Goal: Transaction & Acquisition: Purchase product/service

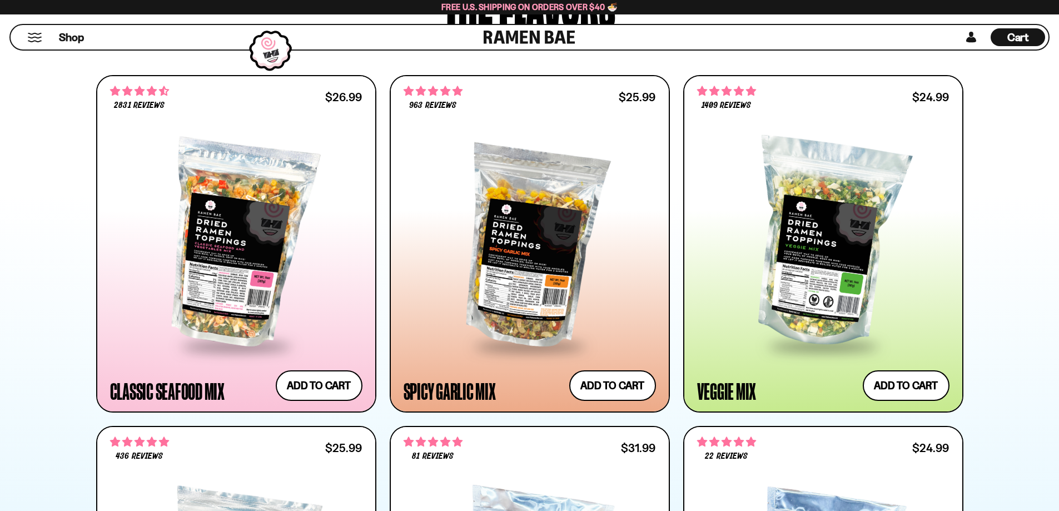
scroll to position [611, 0]
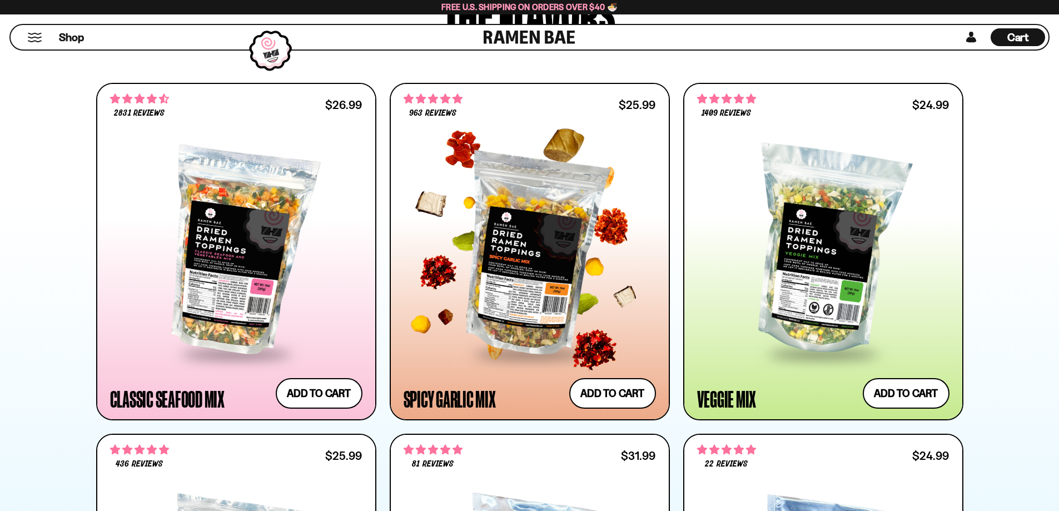
click at [513, 271] on div at bounding box center [529, 251] width 252 height 202
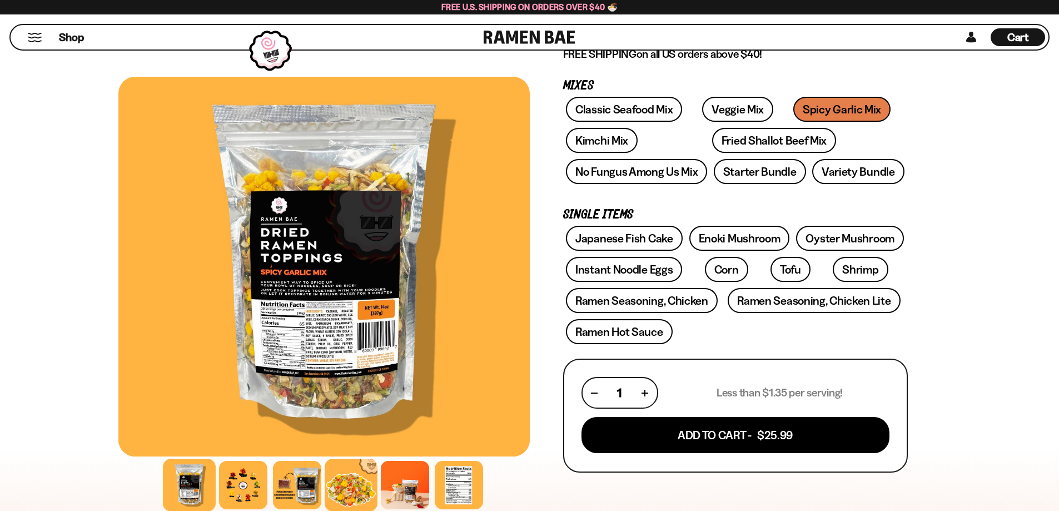
scroll to position [167, 0]
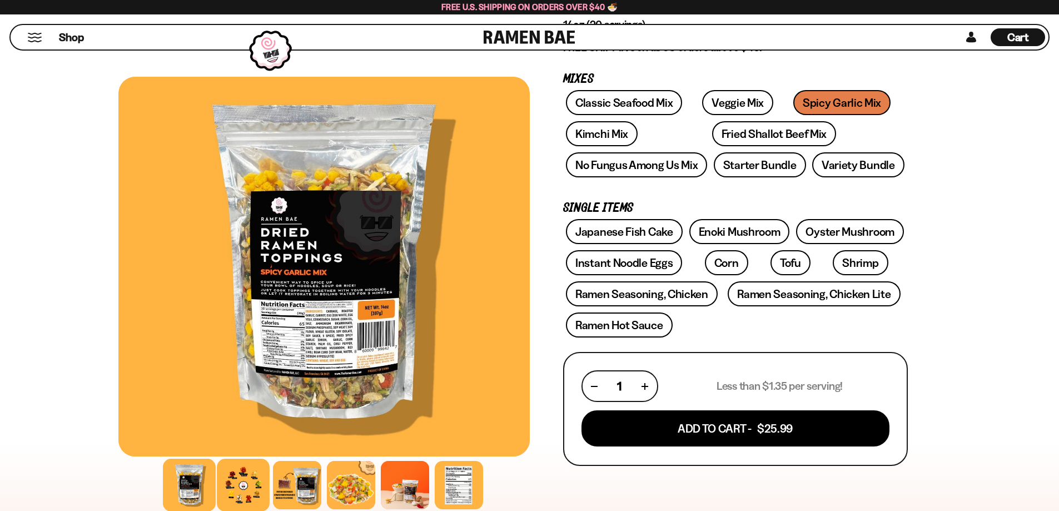
click at [241, 482] on div at bounding box center [243, 484] width 53 height 53
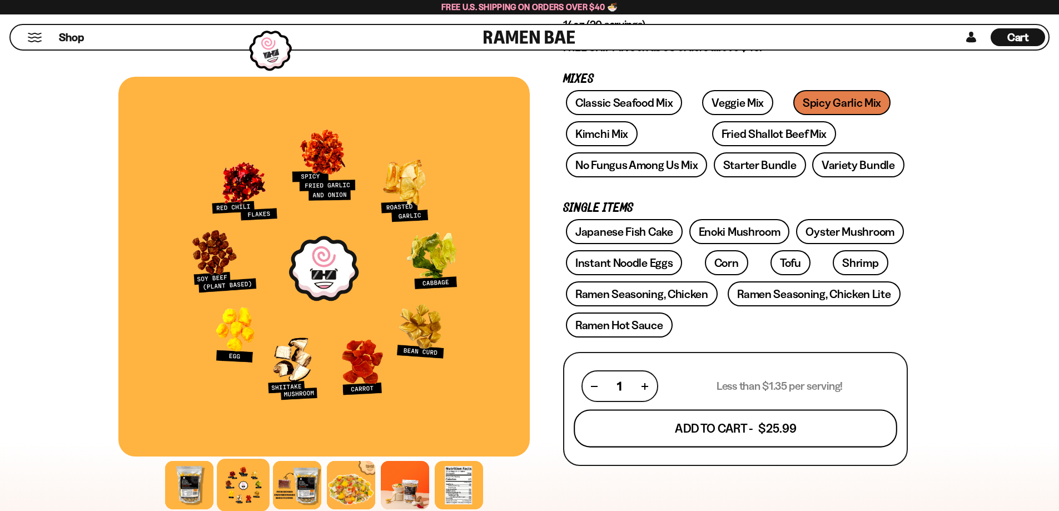
click at [670, 428] on button "Add To Cart - $25.99" at bounding box center [734, 429] width 323 height 38
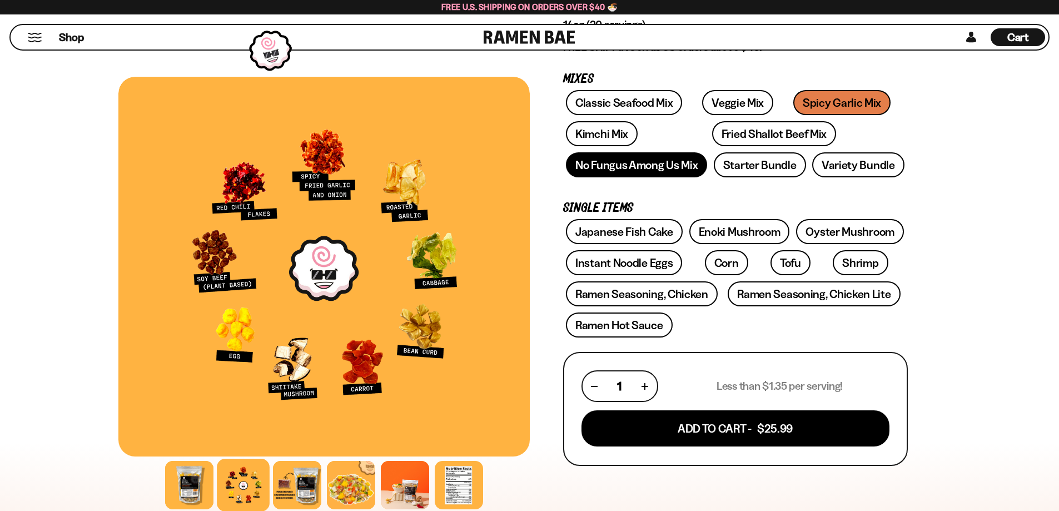
click at [627, 171] on link "No Fungus Among Us Mix" at bounding box center [636, 164] width 141 height 25
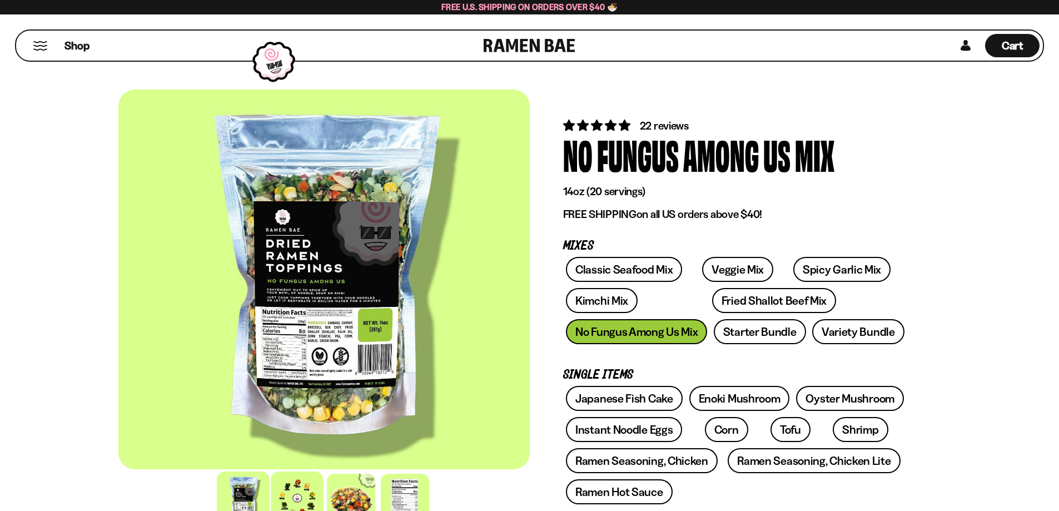
click at [292, 497] on div at bounding box center [297, 497] width 53 height 53
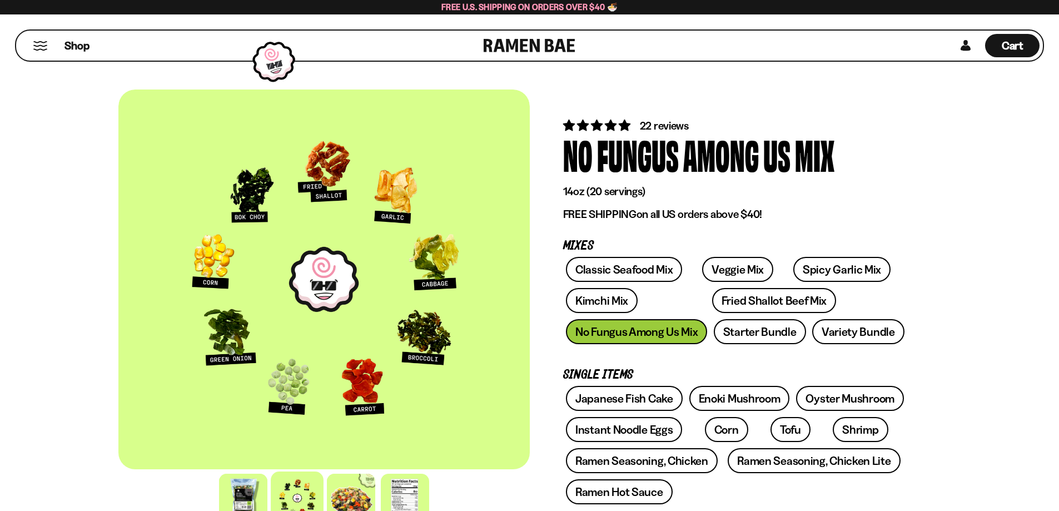
click at [38, 47] on button "Mobile Menu Trigger" at bounding box center [40, 45] width 15 height 9
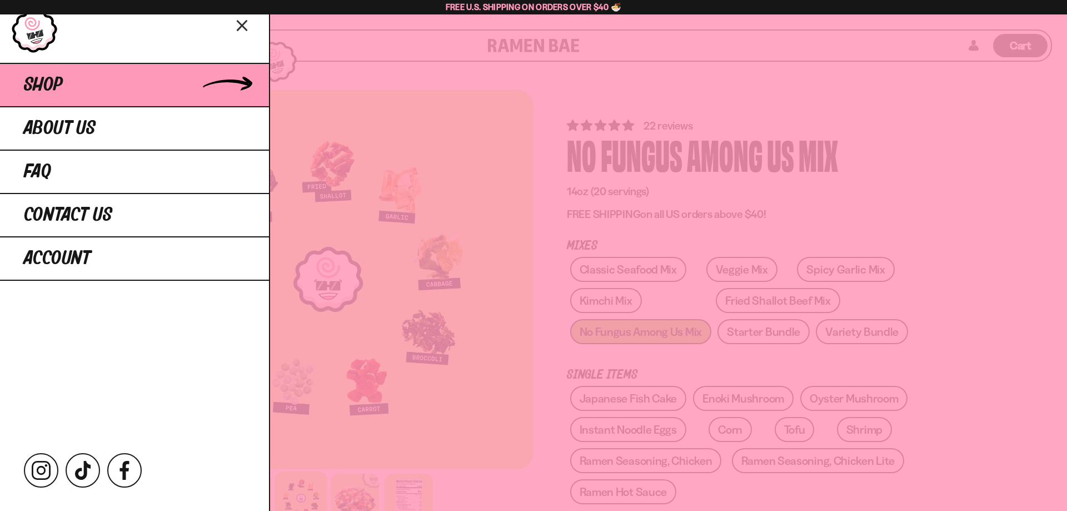
click at [73, 83] on link "Shop" at bounding box center [134, 84] width 269 height 43
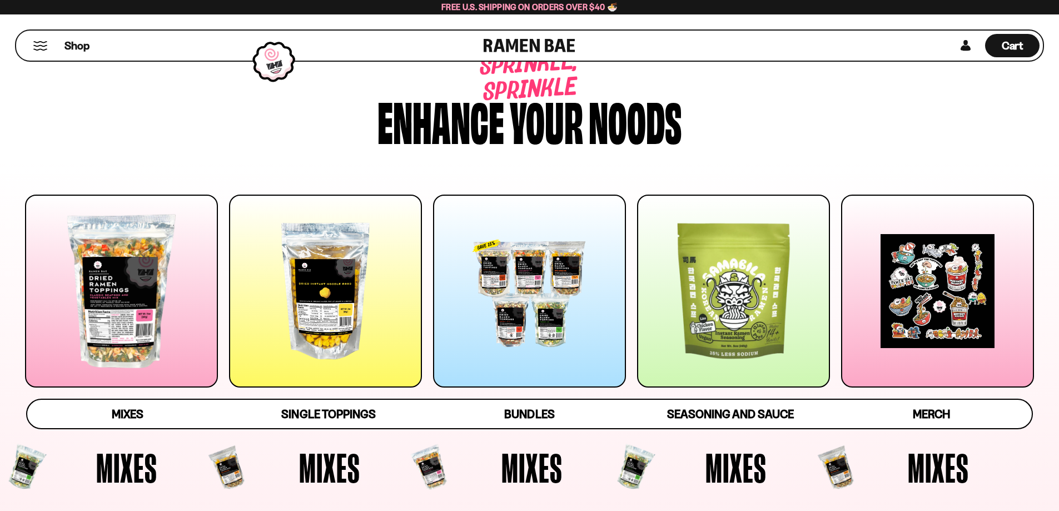
scroll to position [56, 0]
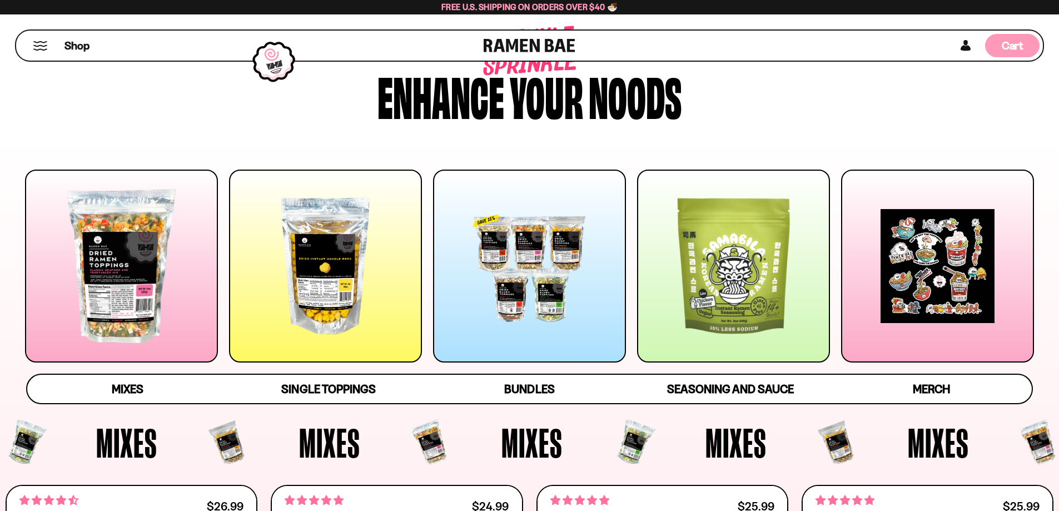
click at [1017, 48] on span "Cart" at bounding box center [1012, 45] width 22 height 13
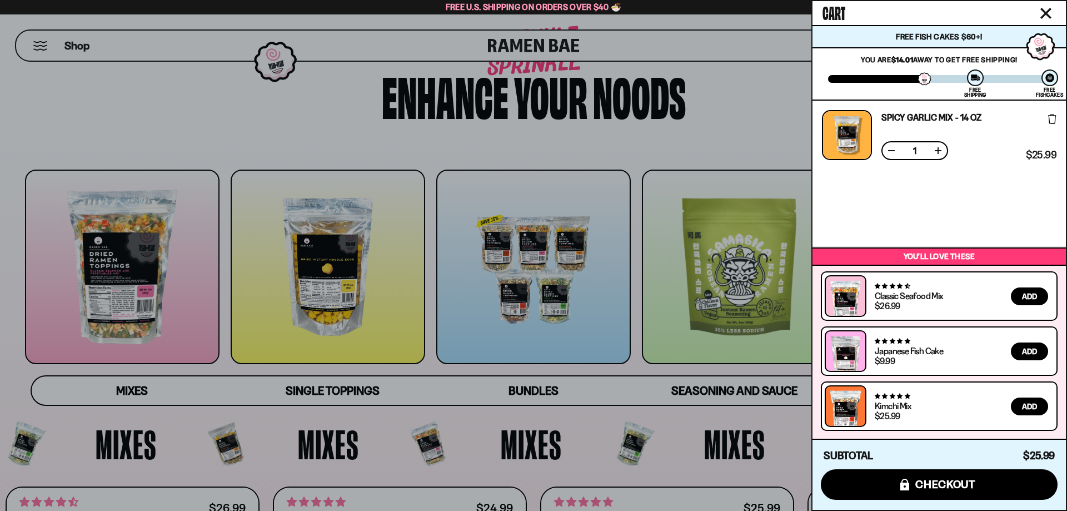
click at [1052, 12] on button "Close cart" at bounding box center [1045, 13] width 17 height 17
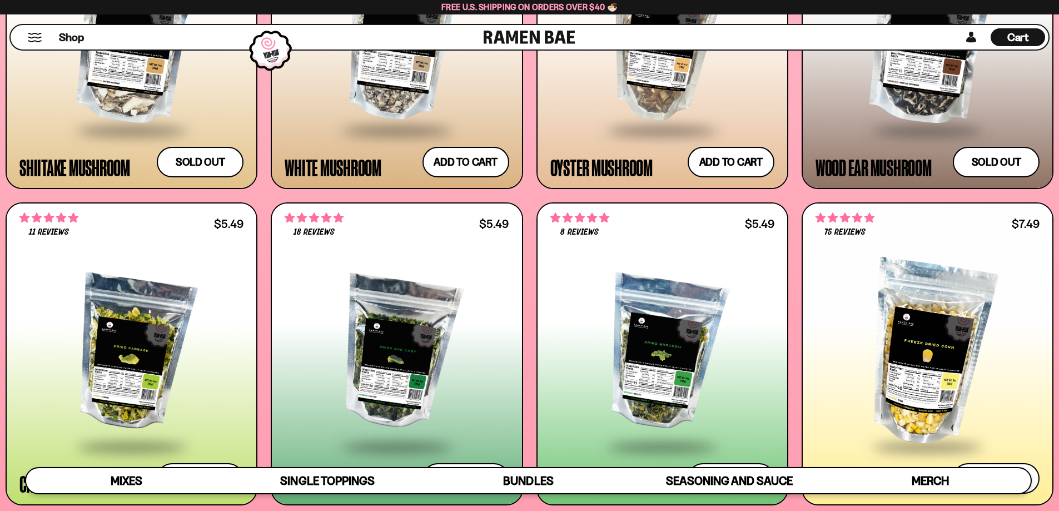
scroll to position [2056, 0]
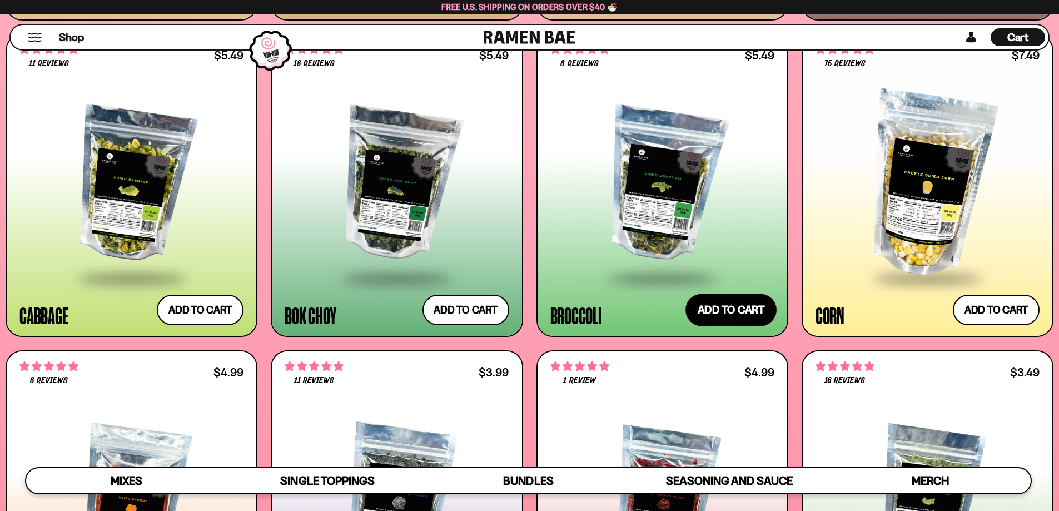
click at [757, 313] on button "Add to cart Add ― Regular price $5.49 Regular price Sale price $5.49 Unit price…" at bounding box center [730, 310] width 91 height 32
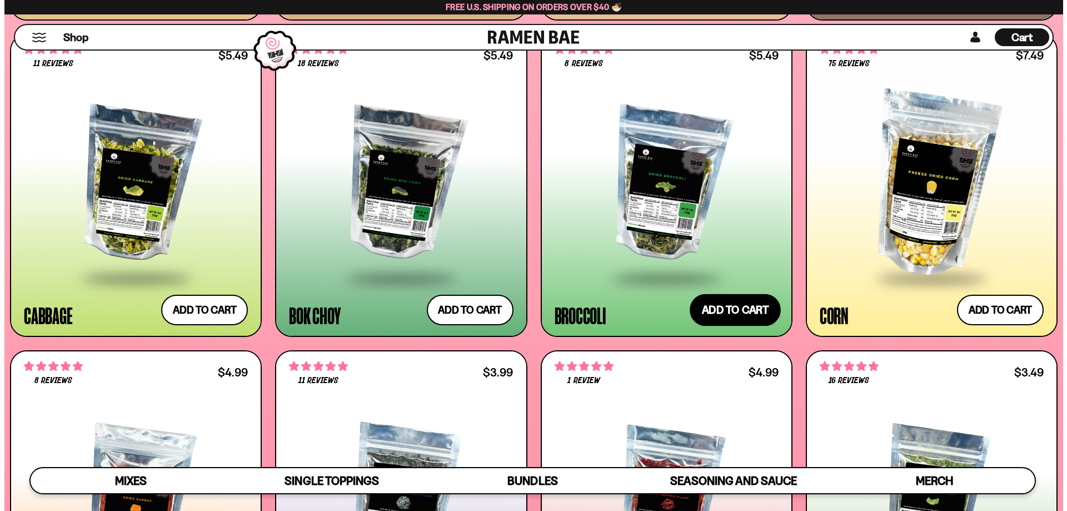
scroll to position [2179, 0]
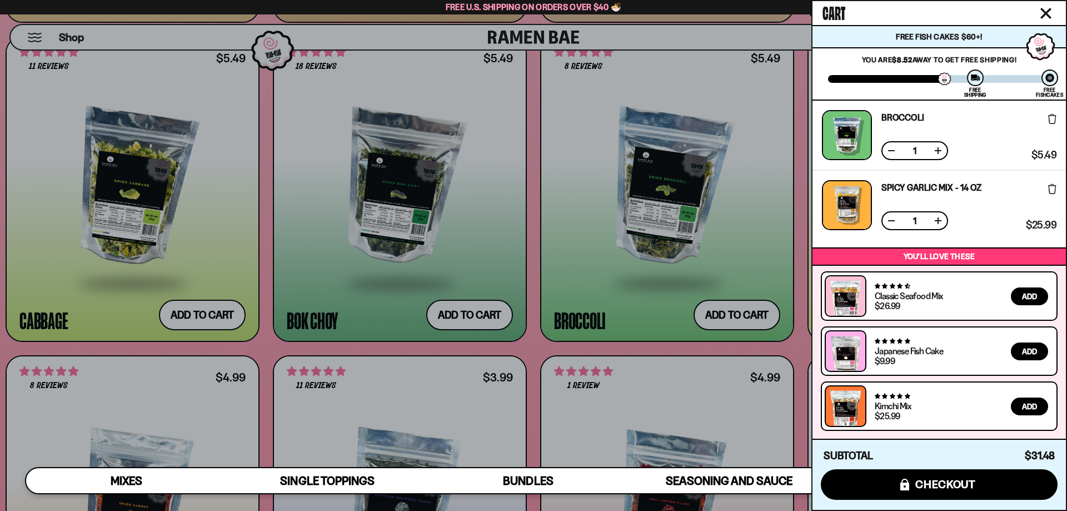
click at [1041, 14] on icon "Close cart" at bounding box center [1045, 13] width 11 height 11
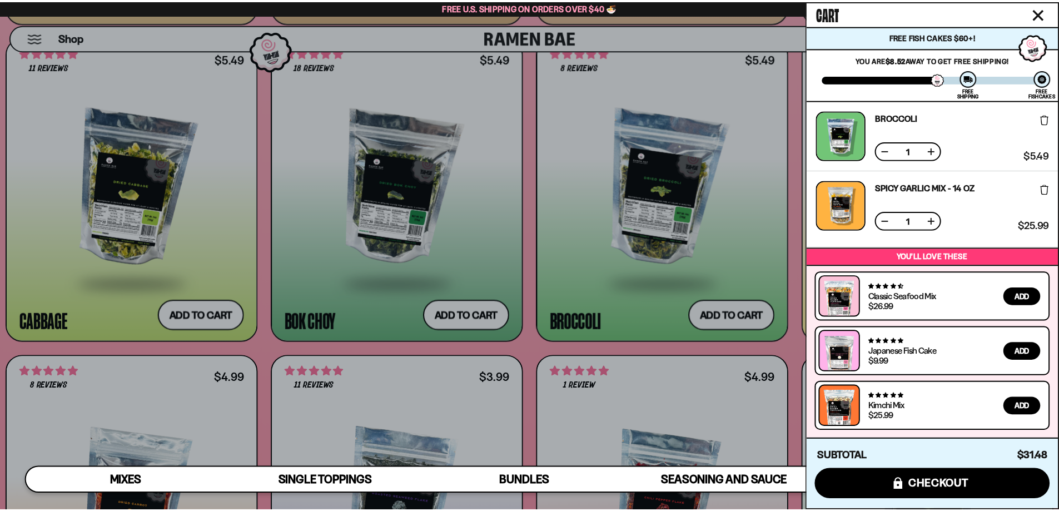
scroll to position [2167, 0]
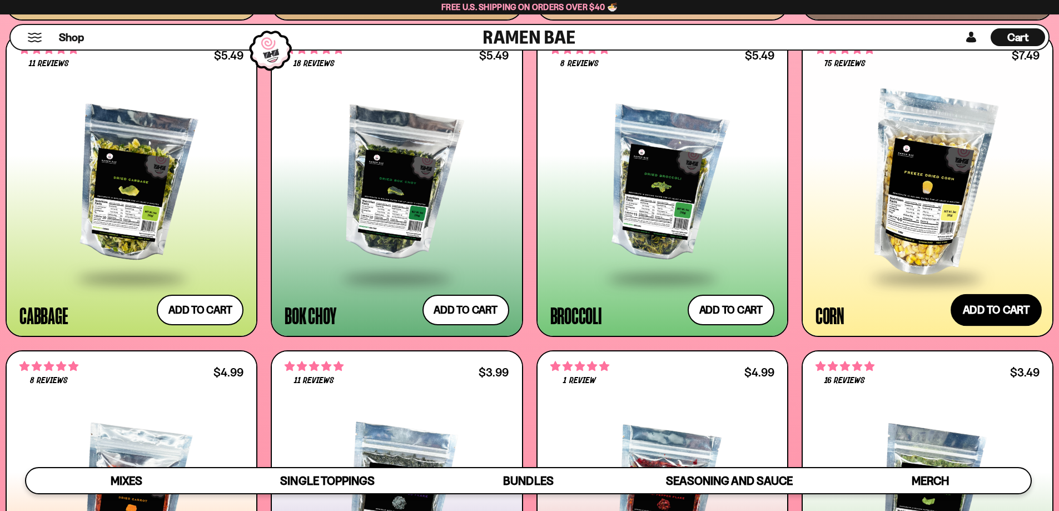
click at [993, 311] on button "Add to cart Add ― Regular price $7.49 Regular price Sale price $7.49 Unit price…" at bounding box center [995, 310] width 91 height 32
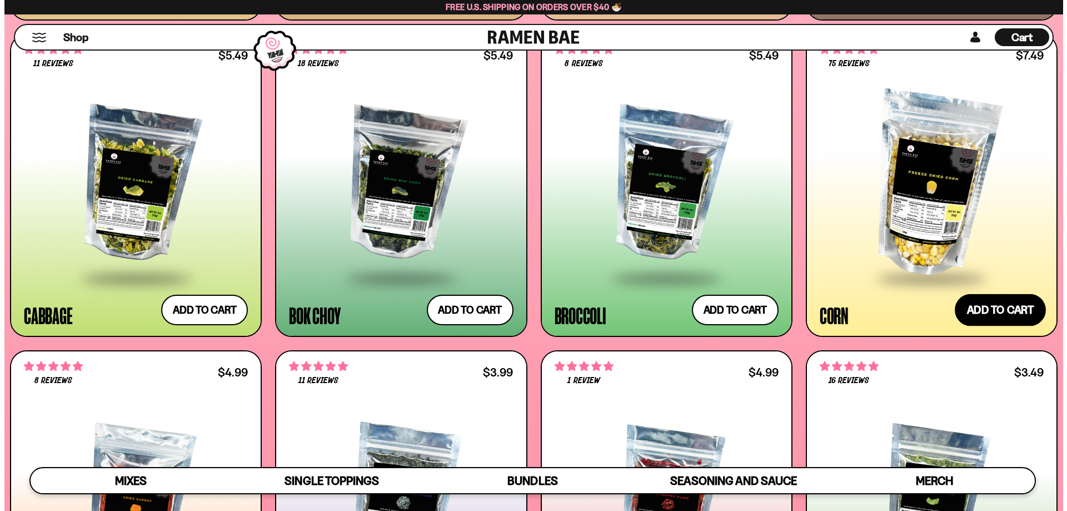
scroll to position [2179, 0]
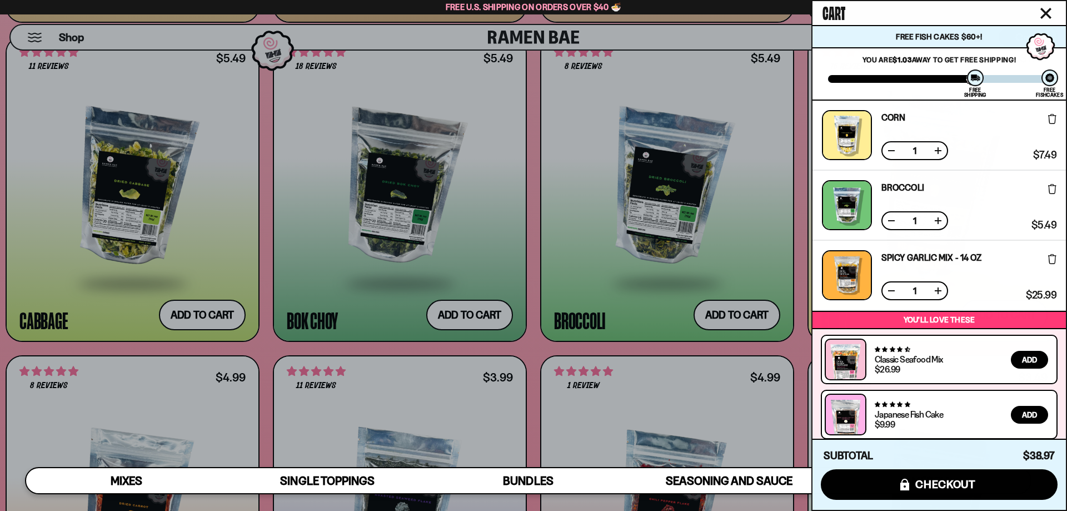
click at [1050, 15] on icon "Close cart" at bounding box center [1045, 13] width 11 height 11
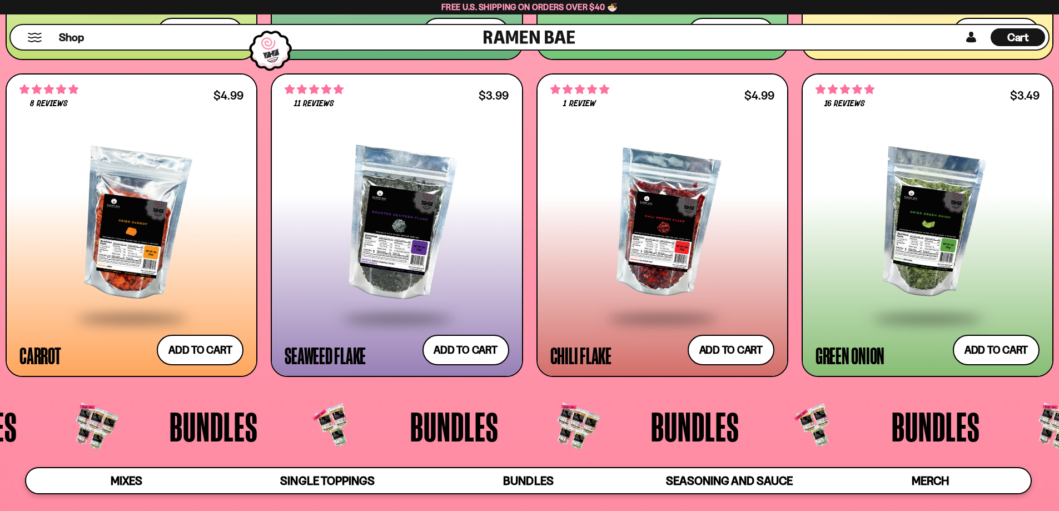
scroll to position [2445, 0]
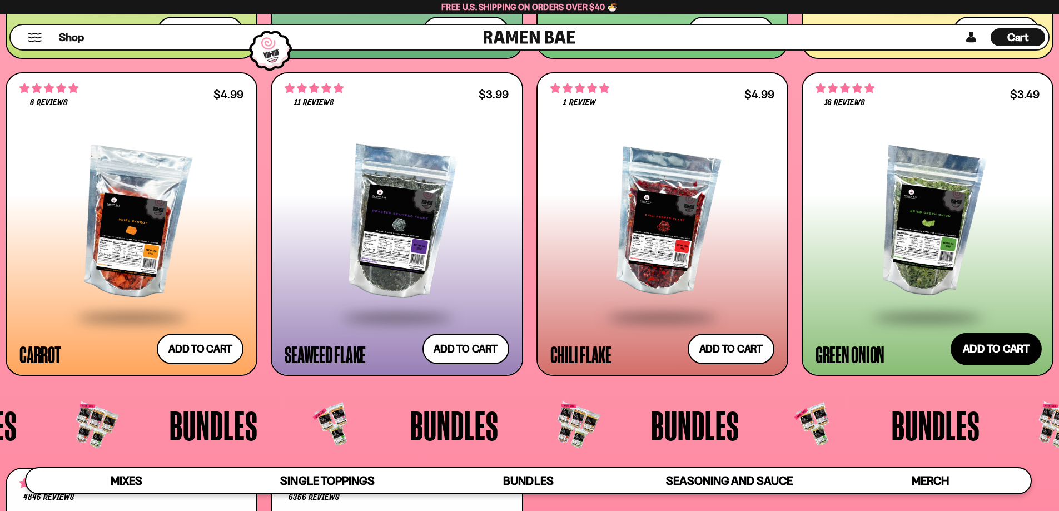
click at [983, 353] on button "Add to cart Add ― Regular price $3.49 Regular price Sale price $3.49 Unit price…" at bounding box center [995, 348] width 91 height 32
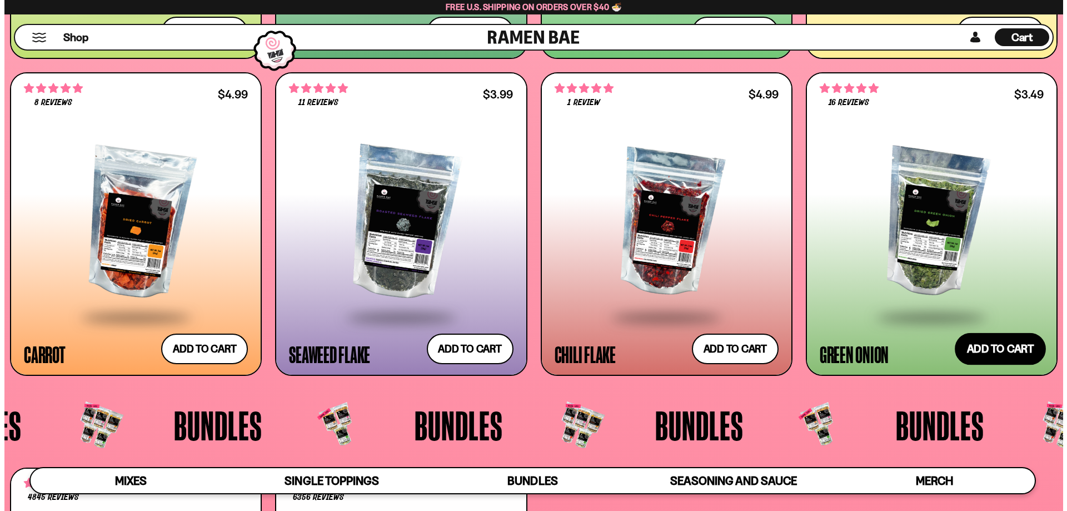
scroll to position [2459, 0]
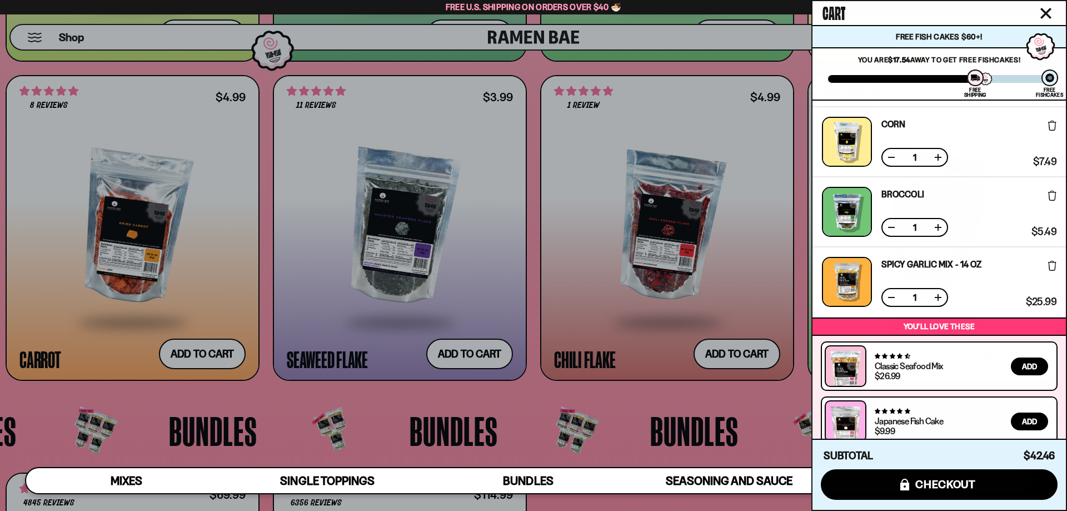
click at [190, 360] on div at bounding box center [533, 255] width 1067 height 511
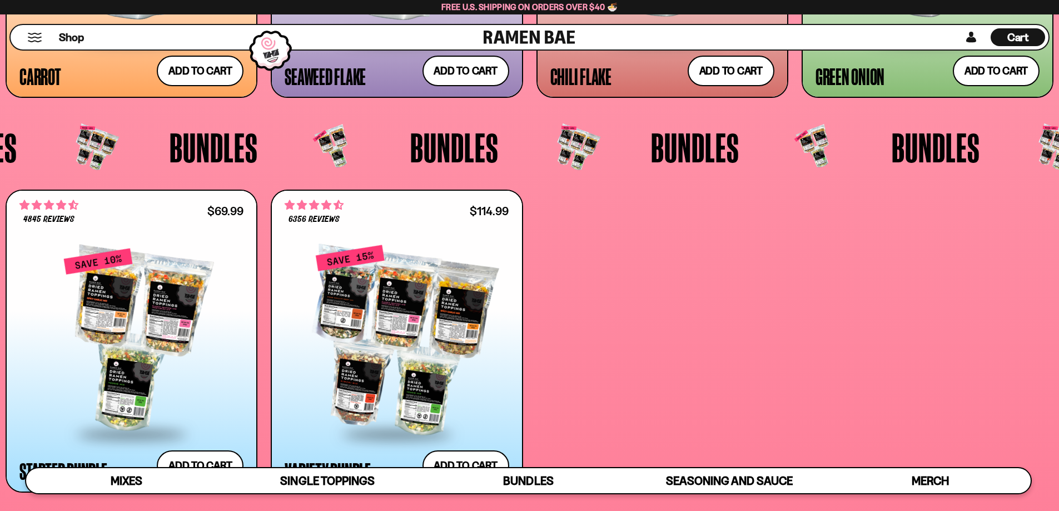
scroll to position [0, 0]
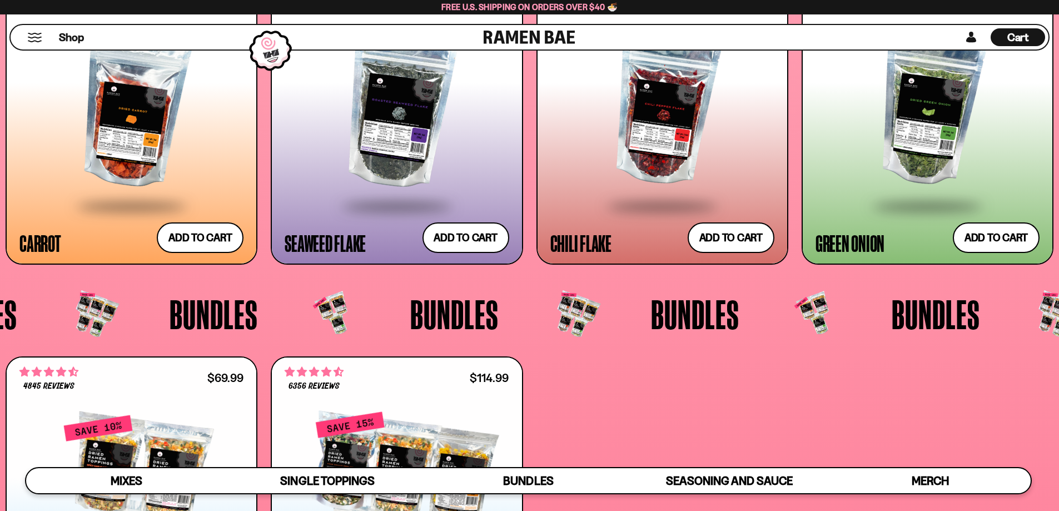
click at [1024, 36] on span "Cart" at bounding box center [1018, 37] width 22 height 13
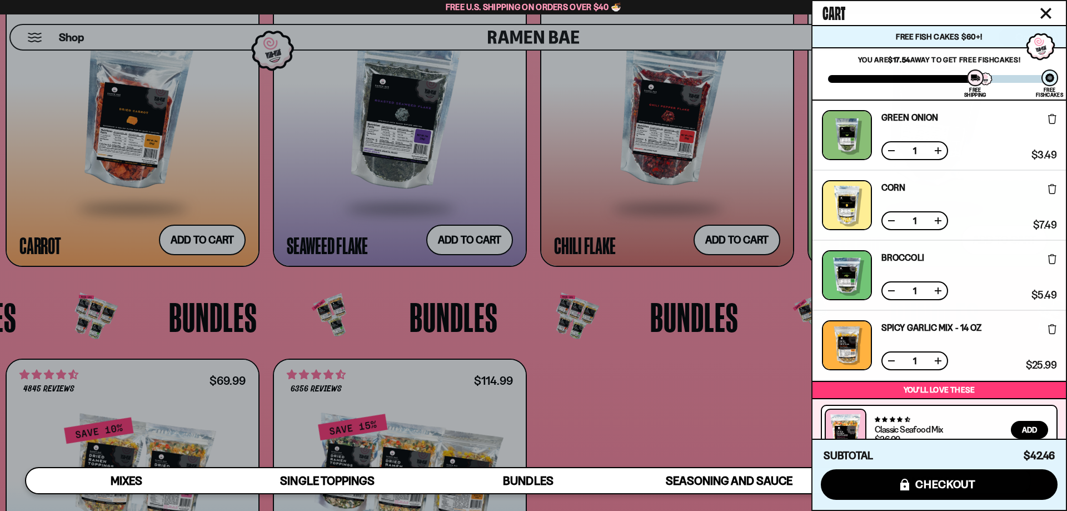
scroll to position [133, 0]
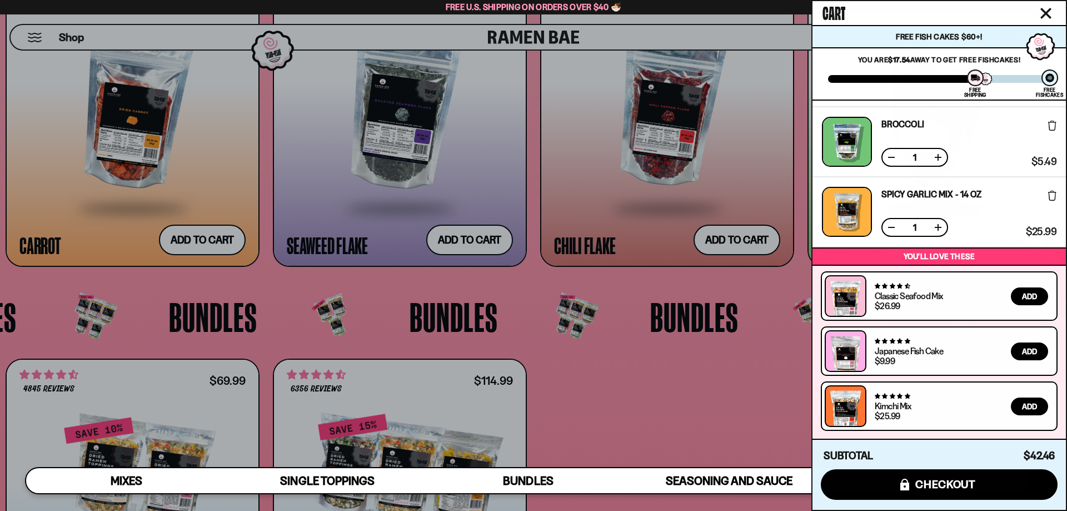
click at [950, 196] on link "Spicy Garlic Mix - 14 oz" at bounding box center [931, 193] width 100 height 9
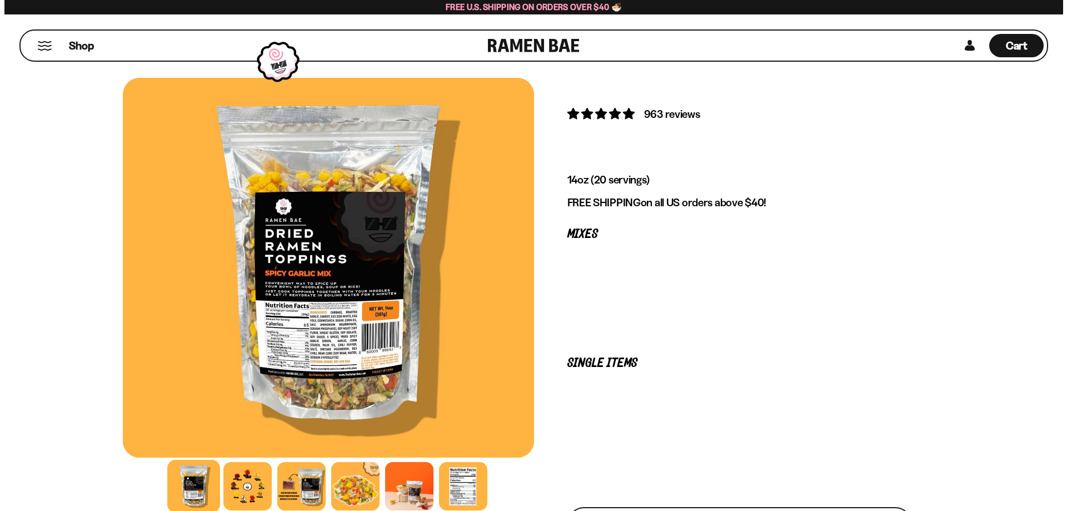
scroll to position [167, 0]
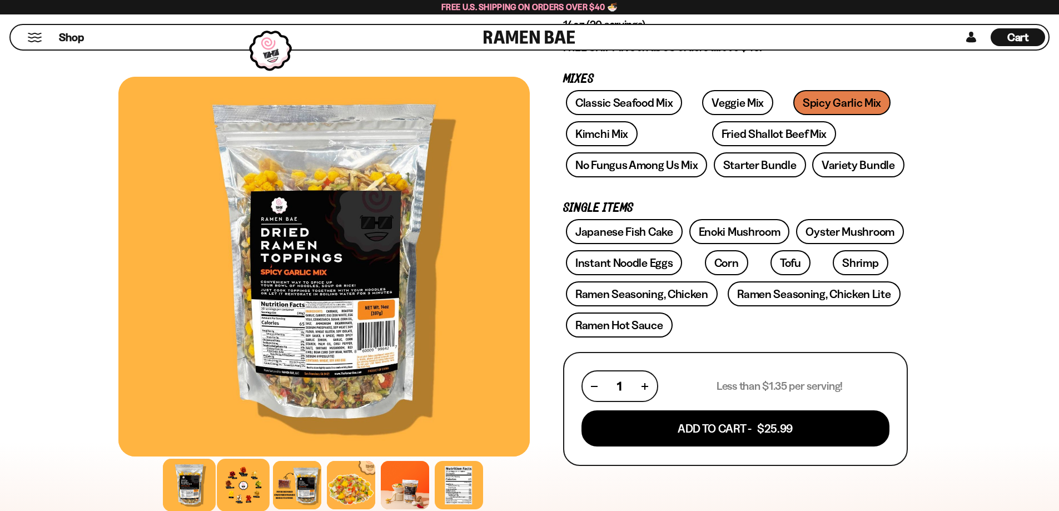
click at [234, 486] on div at bounding box center [243, 484] width 53 height 53
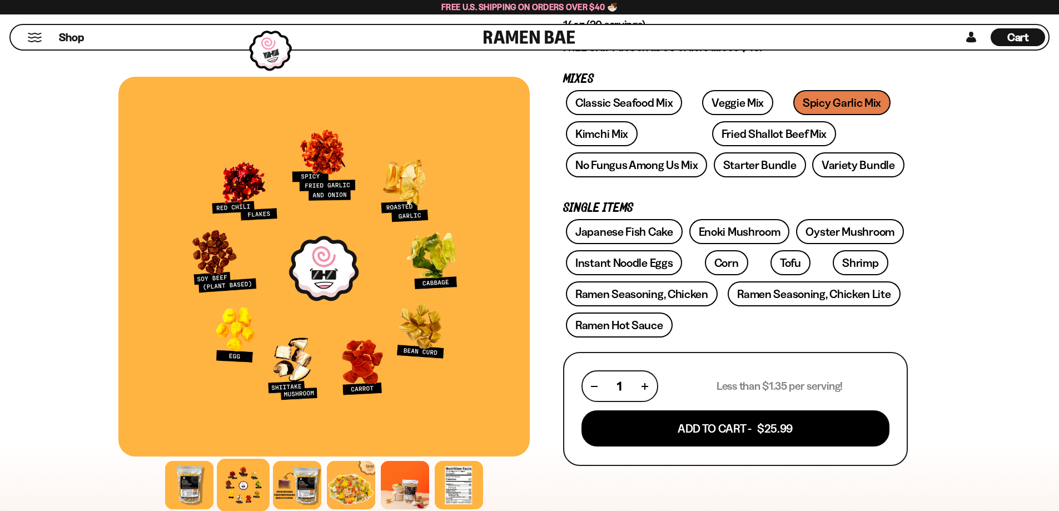
click at [1010, 41] on span "Cart" at bounding box center [1018, 37] width 22 height 13
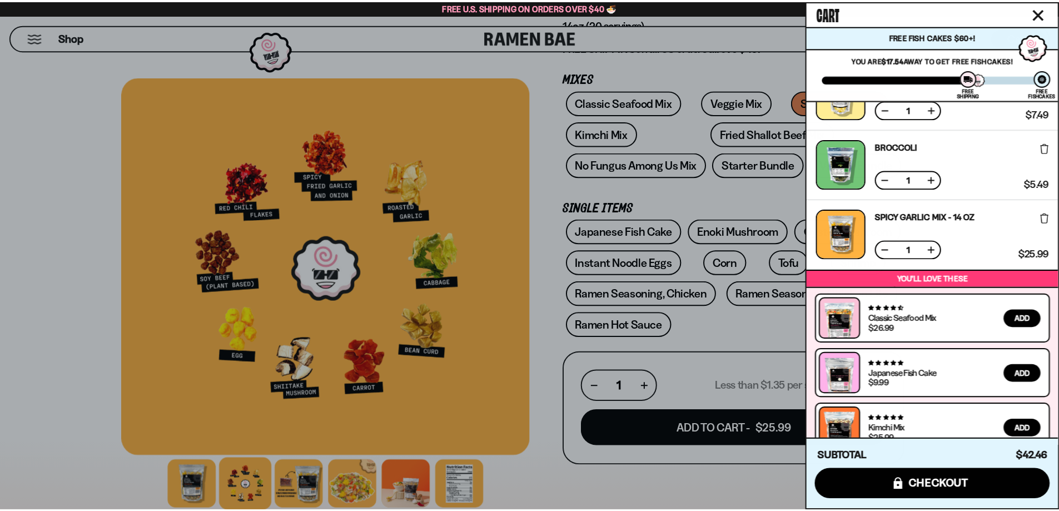
scroll to position [0, 0]
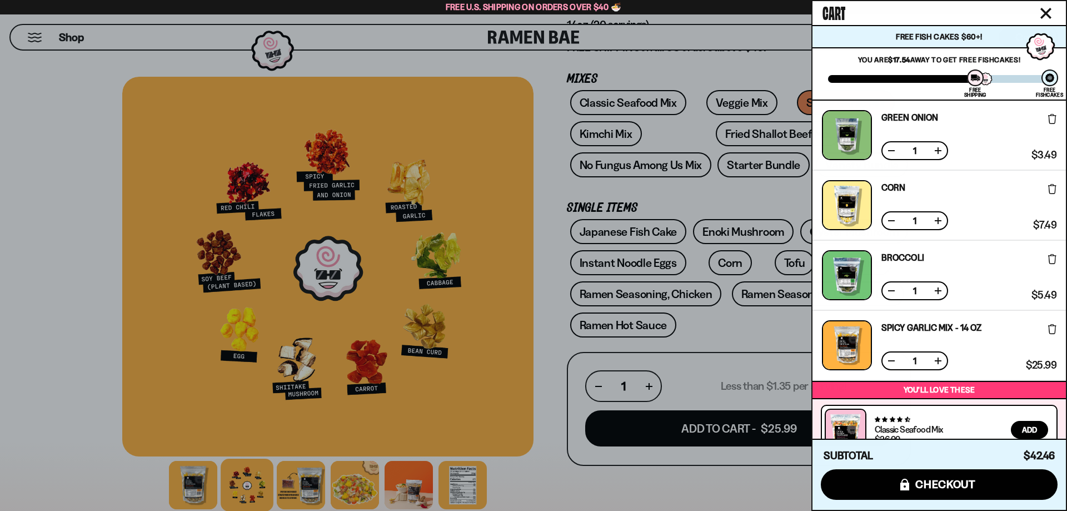
click at [49, 348] on div at bounding box center [533, 255] width 1067 height 511
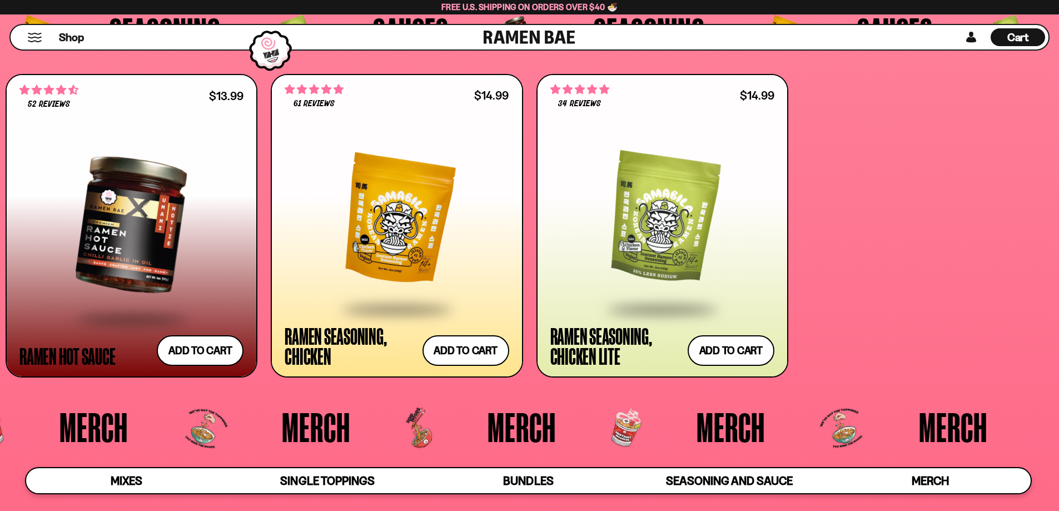
scroll to position [3239, 0]
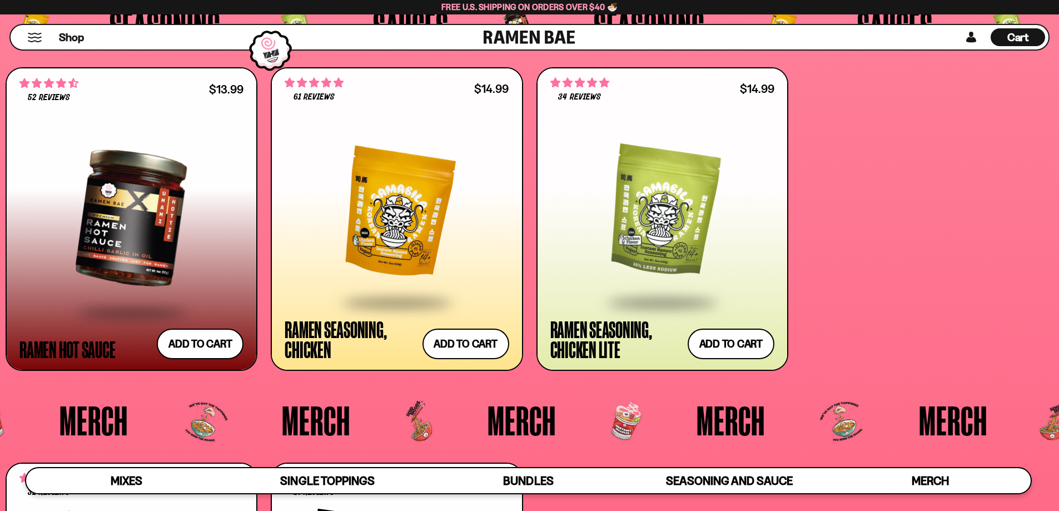
click at [622, 223] on div at bounding box center [662, 212] width 224 height 177
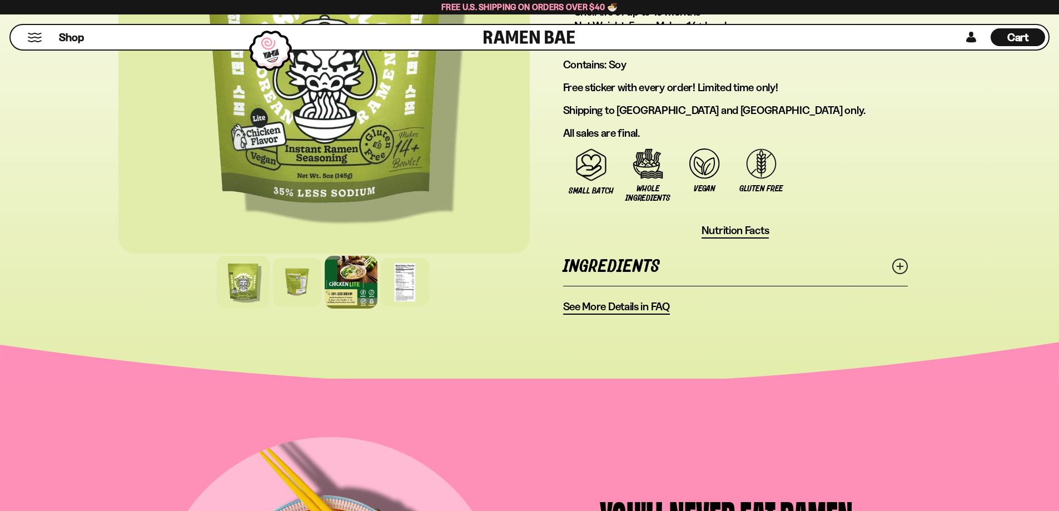
scroll to position [778, 0]
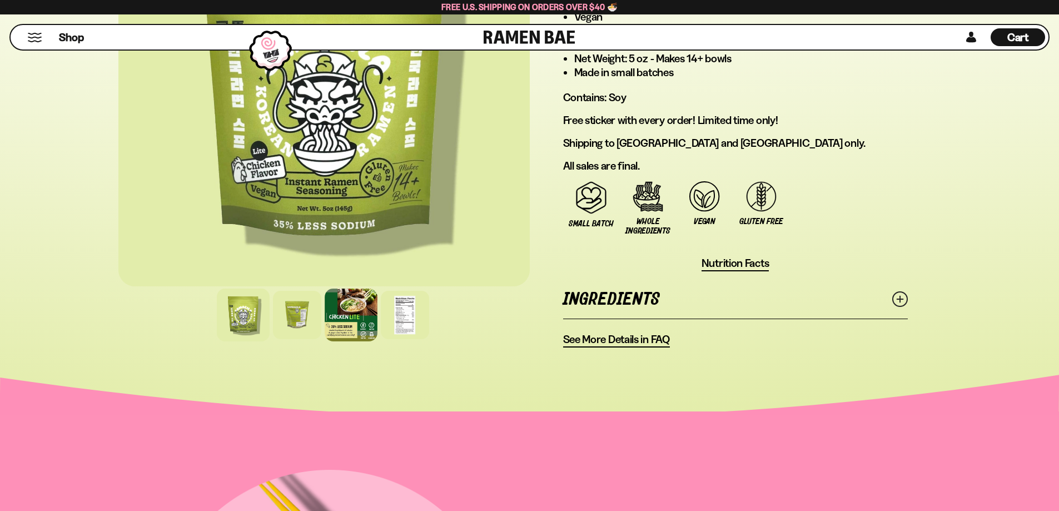
click at [348, 327] on div at bounding box center [351, 314] width 53 height 53
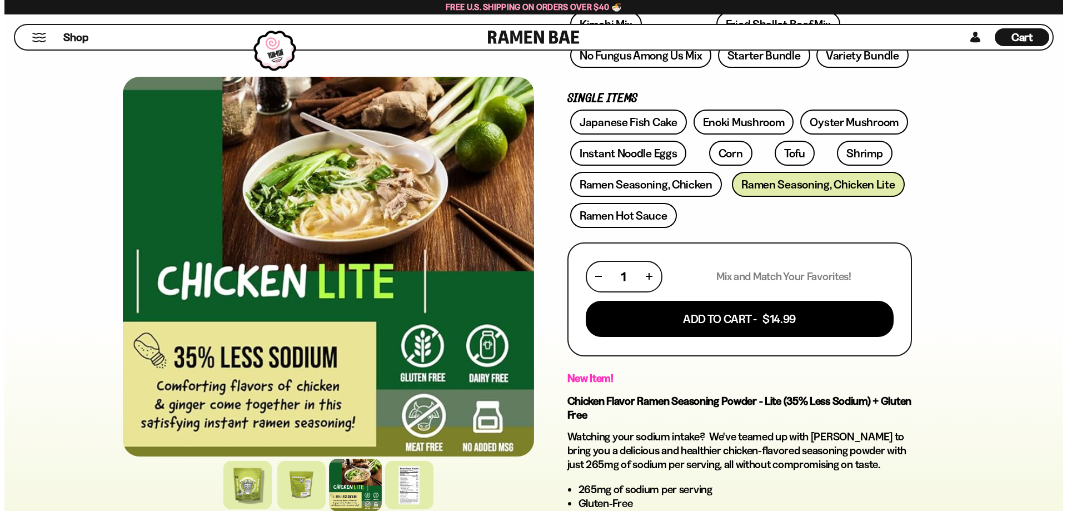
scroll to position [0, 0]
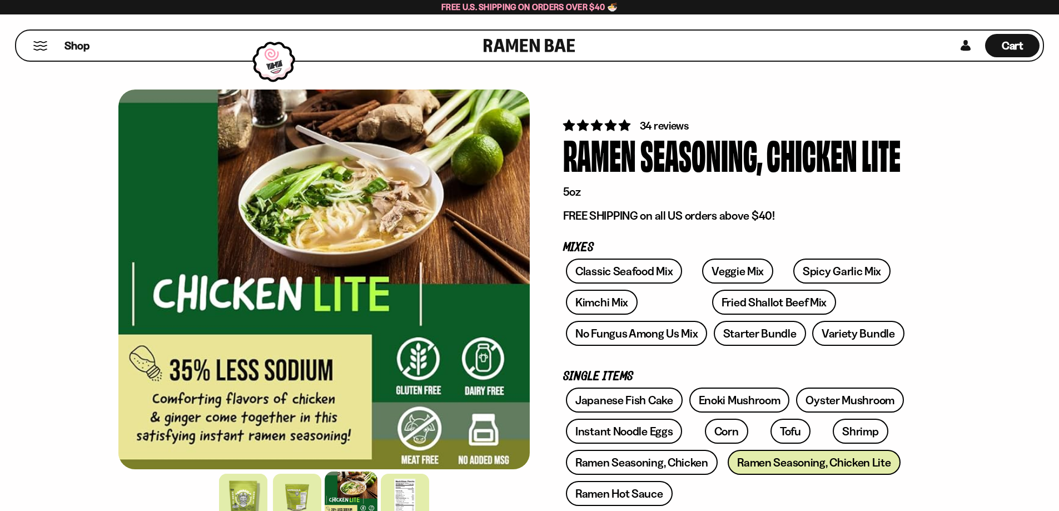
click at [44, 46] on button "Mobile Menu Trigger" at bounding box center [40, 45] width 15 height 9
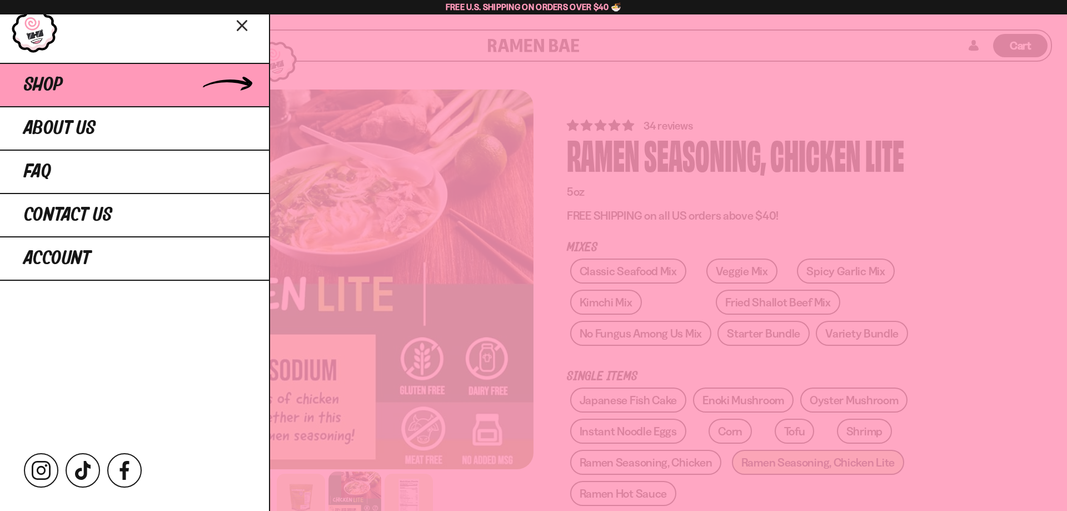
click at [227, 92] on link "Shop" at bounding box center [134, 84] width 269 height 43
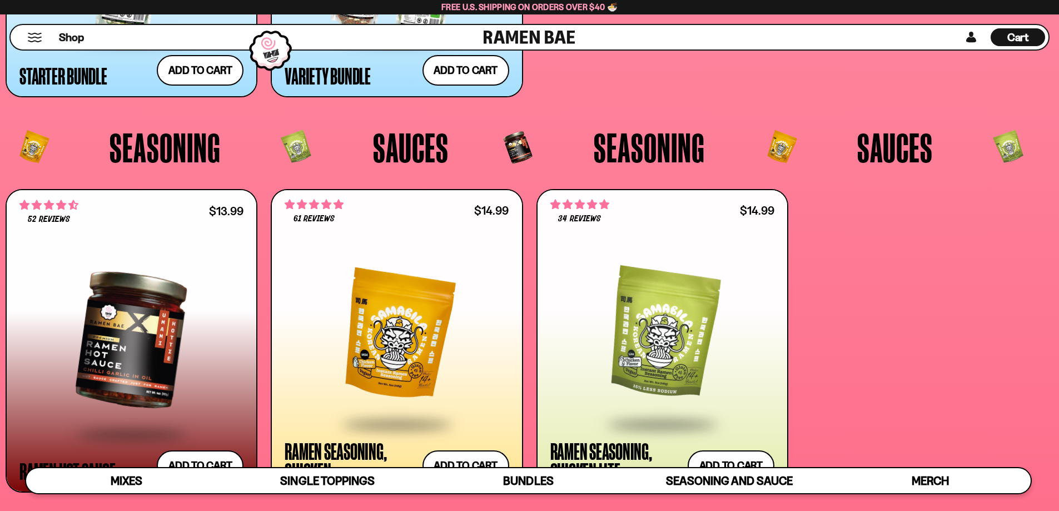
scroll to position [3010, 0]
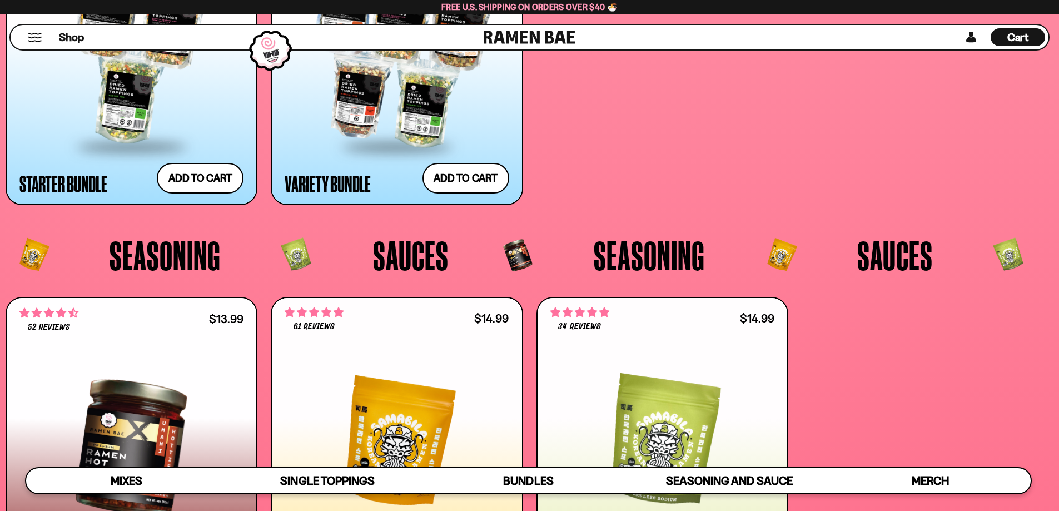
click at [1007, 37] on span "Cart" at bounding box center [1018, 37] width 22 height 13
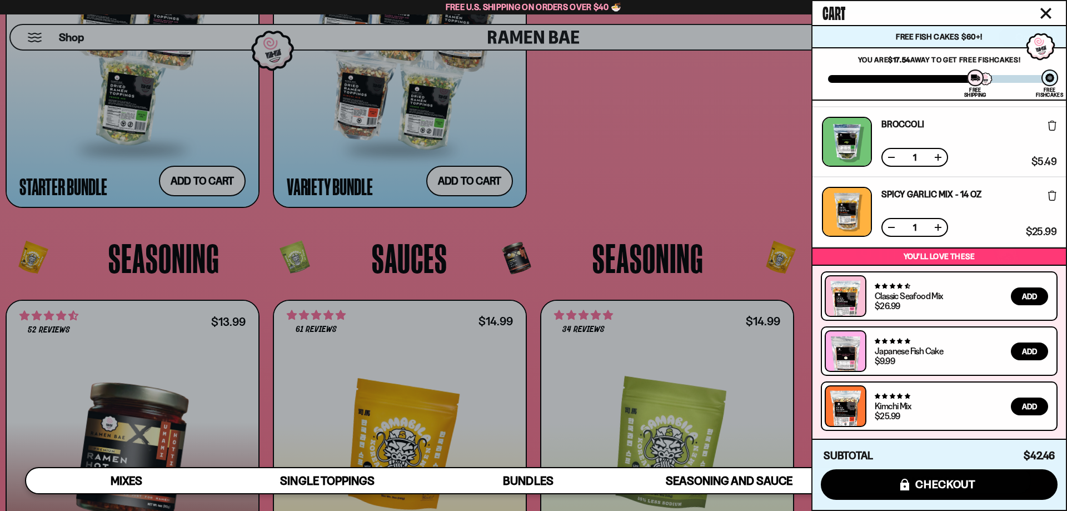
scroll to position [0, 0]
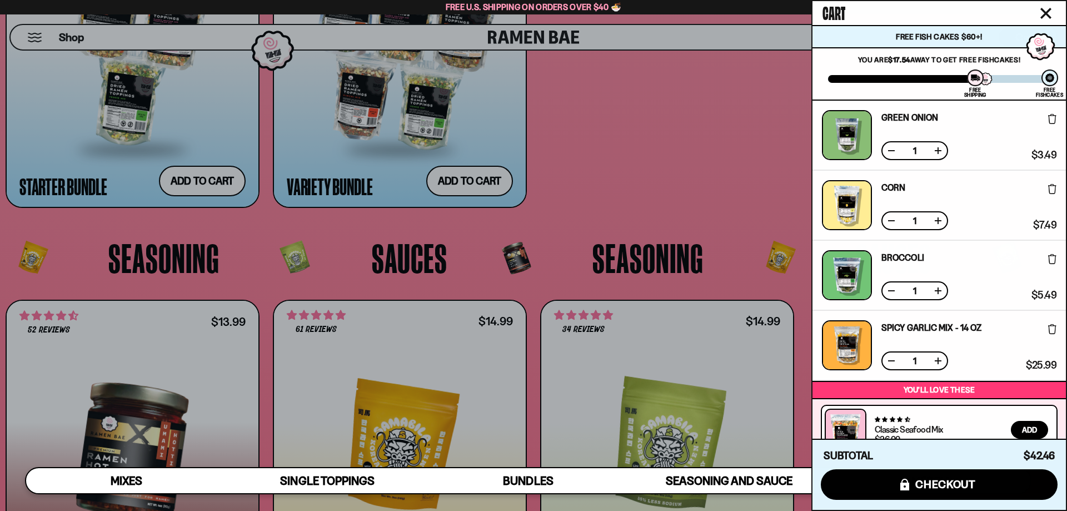
click at [1046, 12] on icon "Close cart" at bounding box center [1046, 13] width 10 height 10
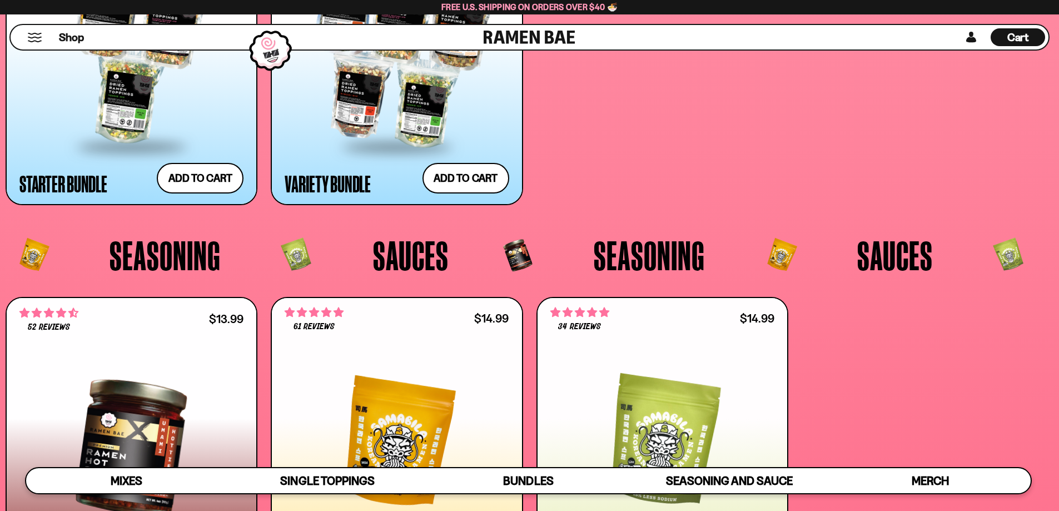
scroll to position [133, 0]
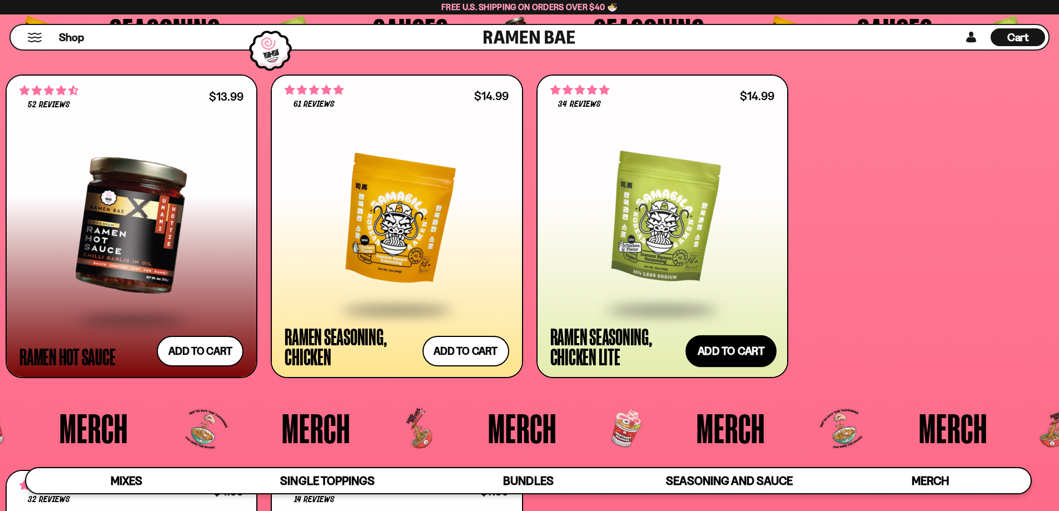
click at [718, 349] on button "Add to cart Add ― Regular price $14.99 Regular price Sale price $14.99 Unit pri…" at bounding box center [730, 351] width 91 height 32
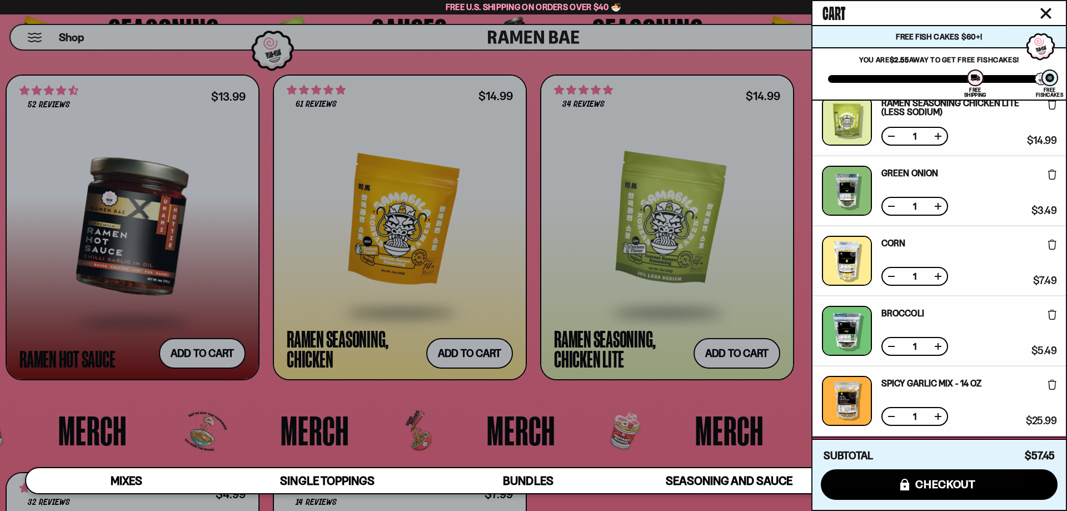
scroll to position [56, 0]
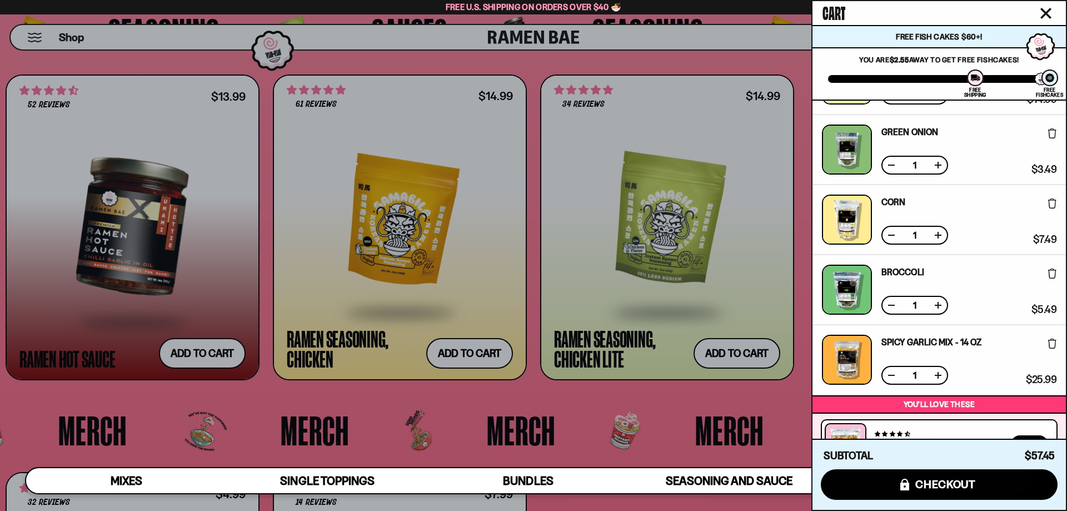
click at [912, 342] on link "Spicy Garlic Mix - 14 oz" at bounding box center [931, 341] width 100 height 9
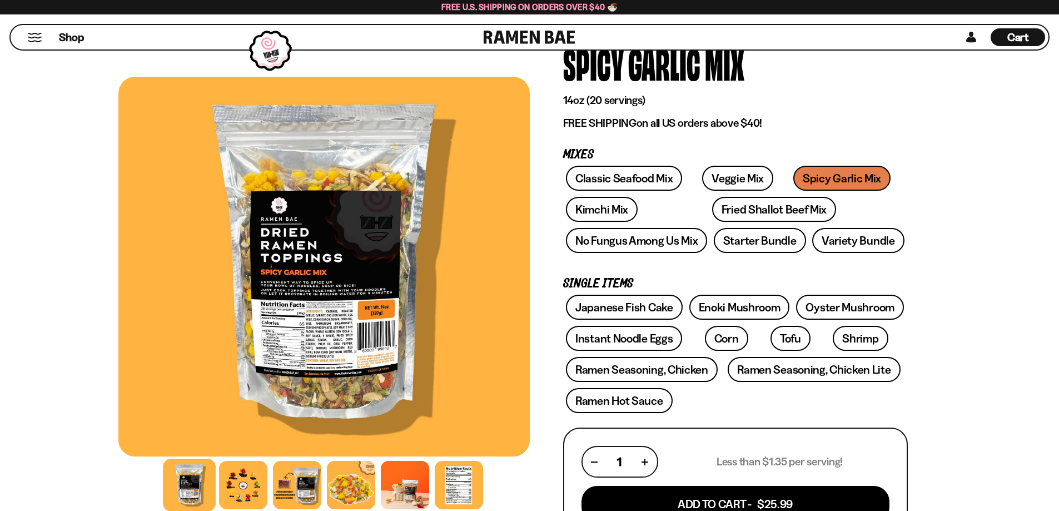
scroll to position [111, 0]
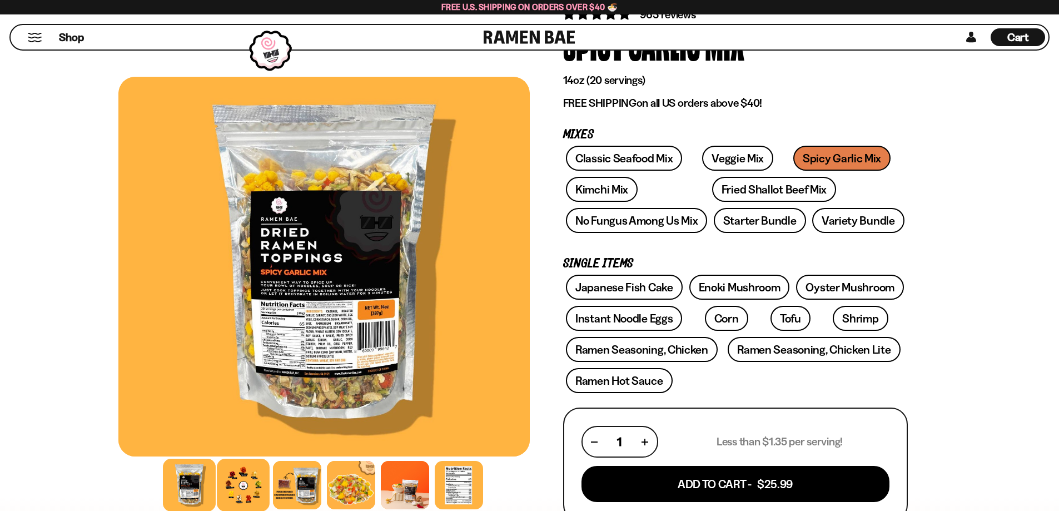
click at [236, 478] on div at bounding box center [243, 484] width 53 height 53
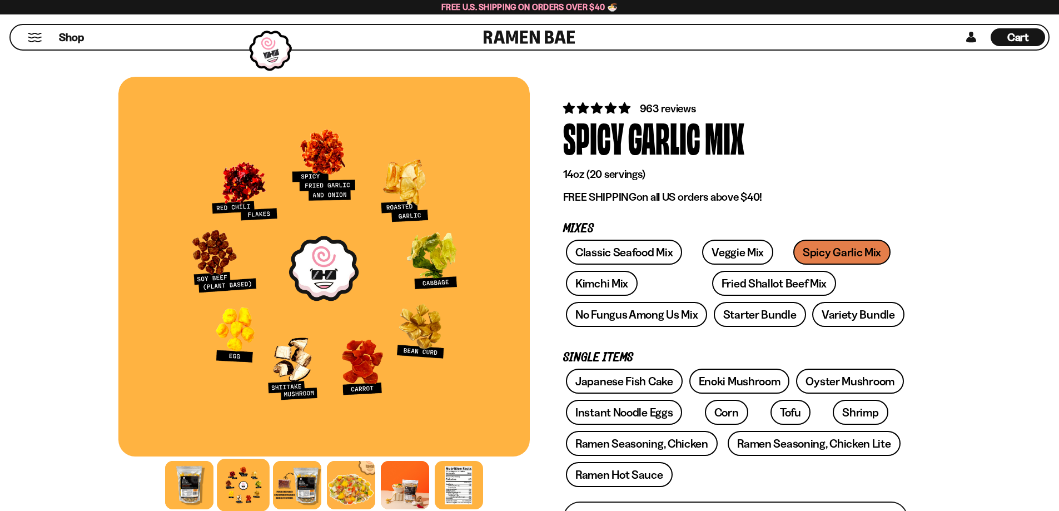
scroll to position [0, 0]
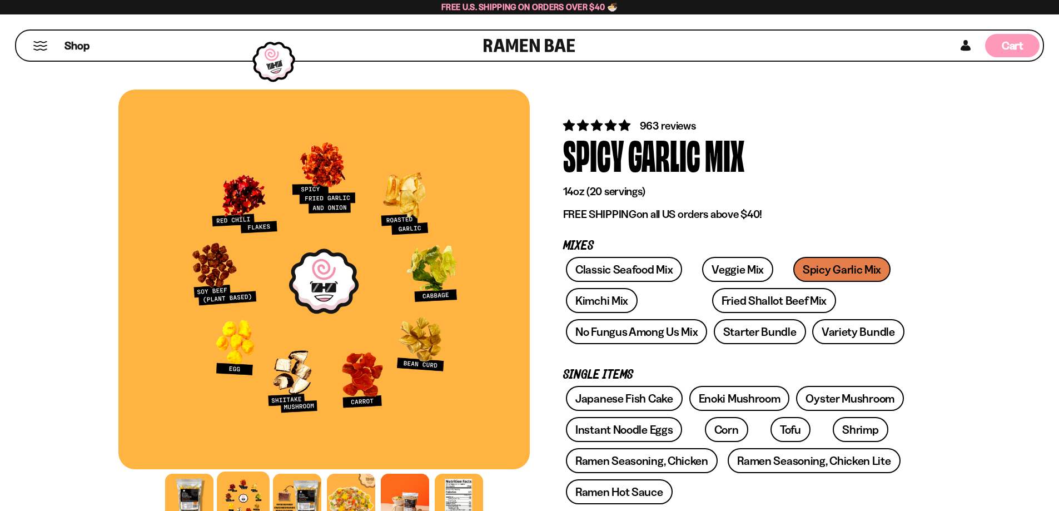
click at [1011, 42] on span "Cart" at bounding box center [1012, 45] width 22 height 13
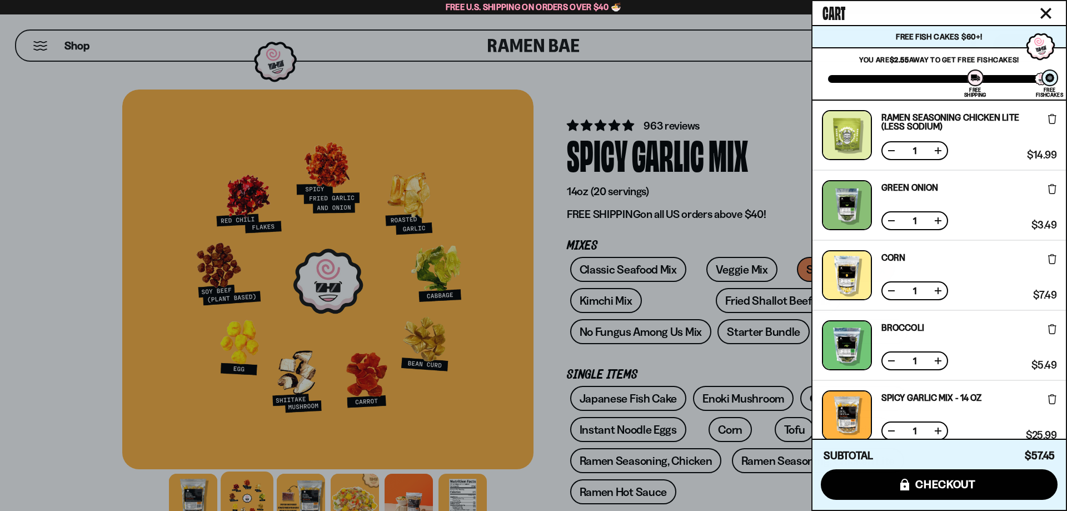
click at [41, 351] on div at bounding box center [533, 255] width 1067 height 511
